Goal: Task Accomplishment & Management: Manage account settings

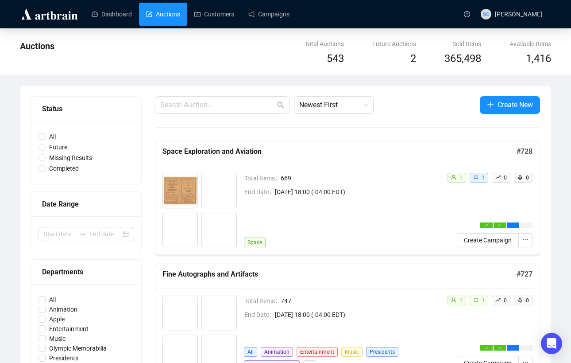
scroll to position [6, 0]
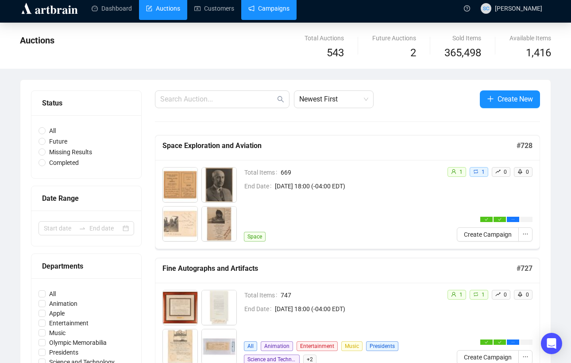
click at [282, 11] on link "Campaigns" at bounding box center [268, 8] width 41 height 23
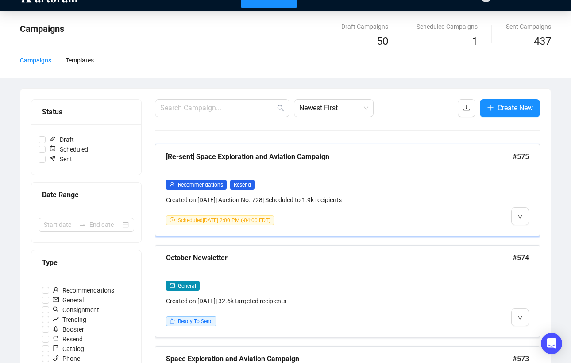
scroll to position [51, 0]
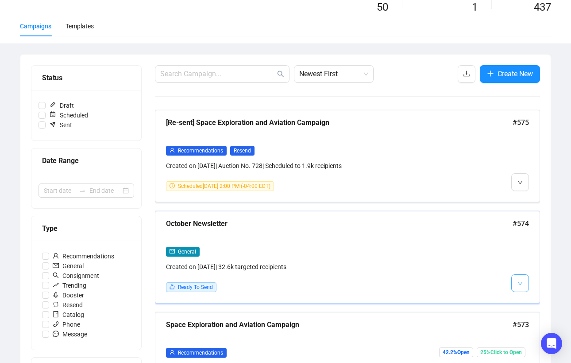
click at [526, 282] on button "button" at bounding box center [520, 283] width 18 height 18
click at [531, 298] on span "Edit" at bounding box center [534, 301] width 11 height 7
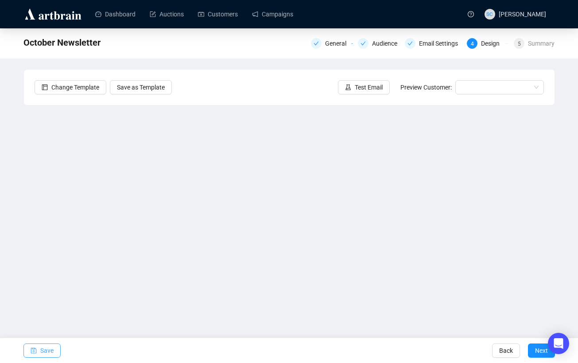
click at [46, 351] on span "Save" at bounding box center [46, 350] width 13 height 25
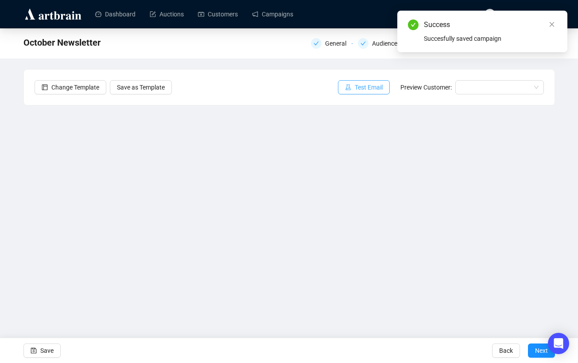
click at [346, 85] on icon "experiment" at bounding box center [348, 87] width 6 height 6
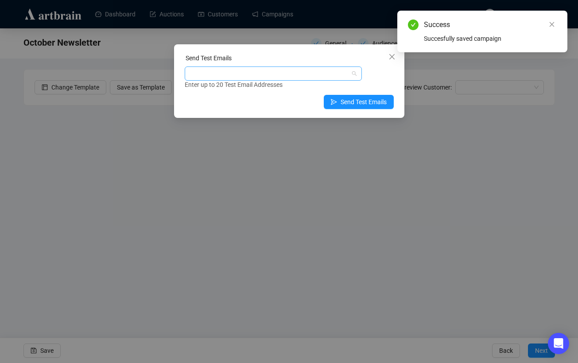
click at [329, 71] on div at bounding box center [268, 73] width 164 height 12
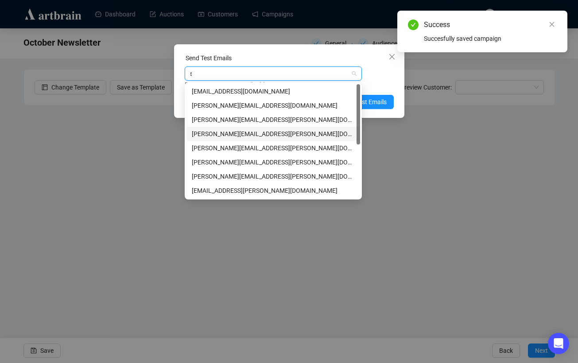
type input "sa"
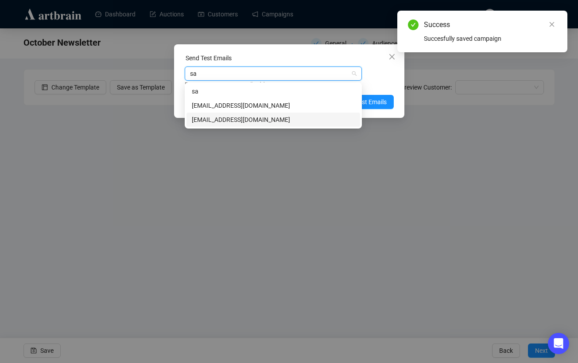
click at [277, 124] on div "[EMAIL_ADDRESS][DOMAIN_NAME]" at bounding box center [273, 120] width 163 height 10
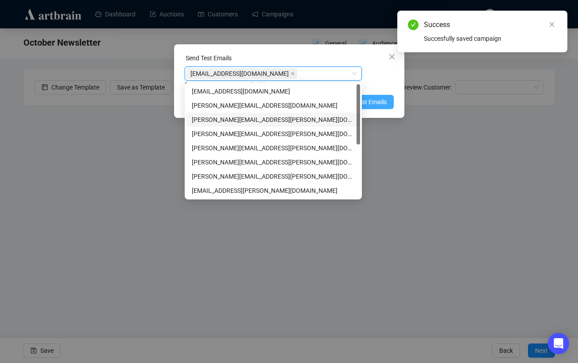
click at [381, 100] on span "Send Test Emails" at bounding box center [363, 102] width 46 height 10
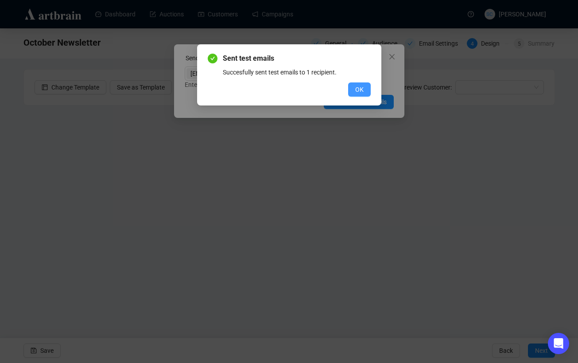
click at [365, 88] on button "OK" at bounding box center [359, 89] width 23 height 14
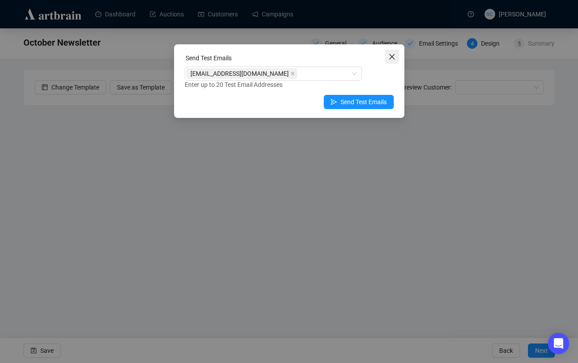
click at [394, 53] on icon "close" at bounding box center [391, 56] width 7 height 7
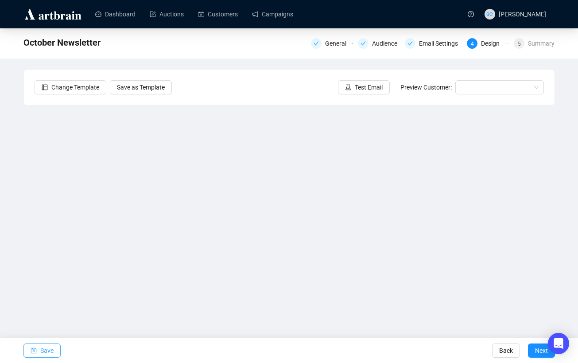
click at [40, 347] on span "Save" at bounding box center [46, 350] width 13 height 25
